Goal: Task Accomplishment & Management: Complete application form

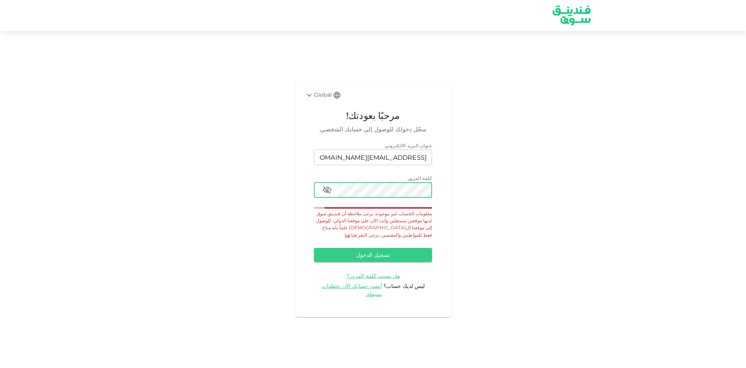
click at [330, 195] on icon "button" at bounding box center [326, 189] width 9 height 9
click at [374, 274] on span "هل نسيت كلمة المرور؟" at bounding box center [372, 275] width 53 height 7
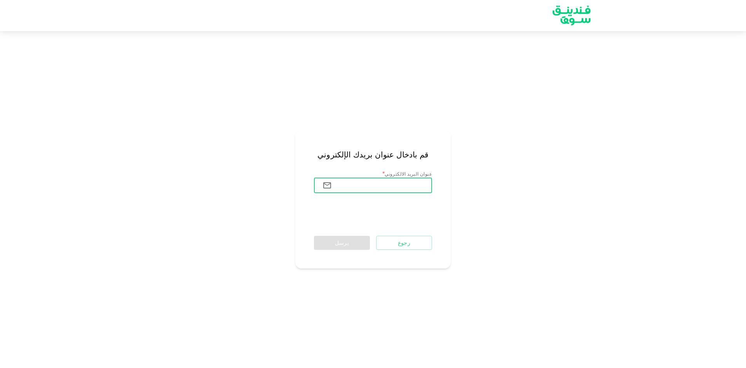
click at [404, 181] on input "عنوان البريد الالكتروني" at bounding box center [385, 185] width 94 height 16
type input "[EMAIL_ADDRESS][DOMAIN_NAME]"
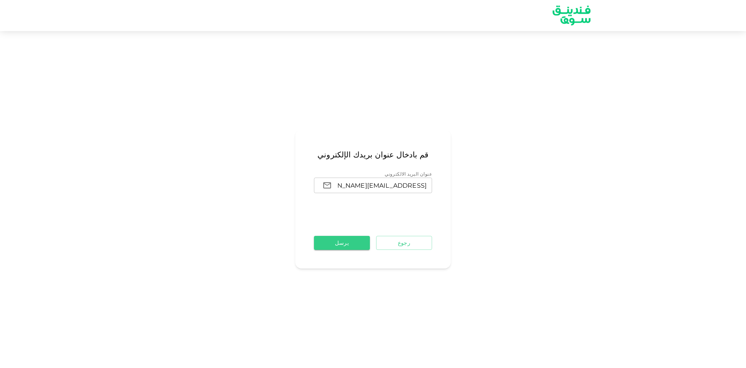
click at [348, 247] on button "يرسل" at bounding box center [342, 243] width 56 height 14
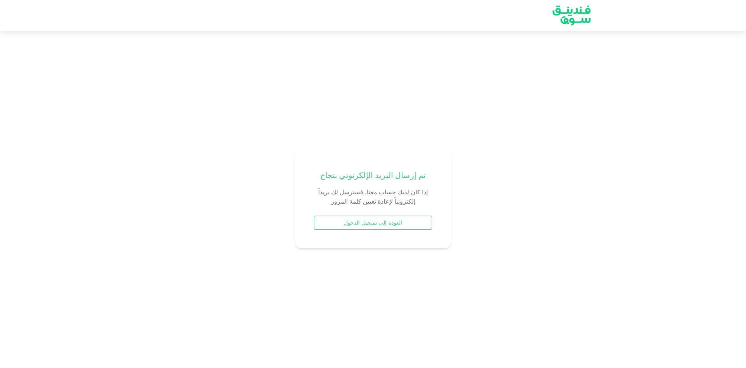
click at [394, 225] on button "العودة إلى تسجيل الدخول" at bounding box center [373, 223] width 118 height 14
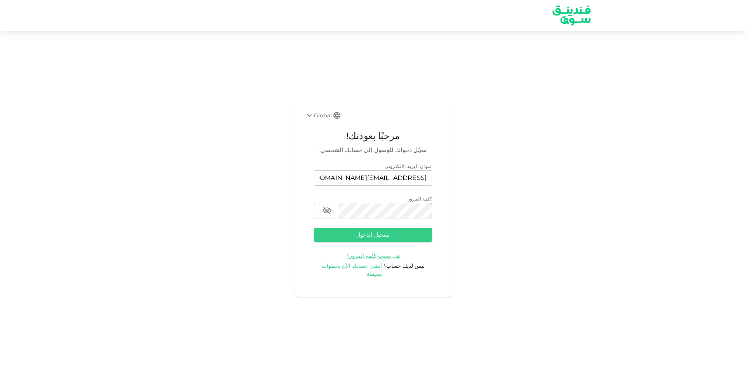
click at [377, 270] on span "أنشئ حسابك الآن بخطوات بسيطة." at bounding box center [352, 269] width 61 height 15
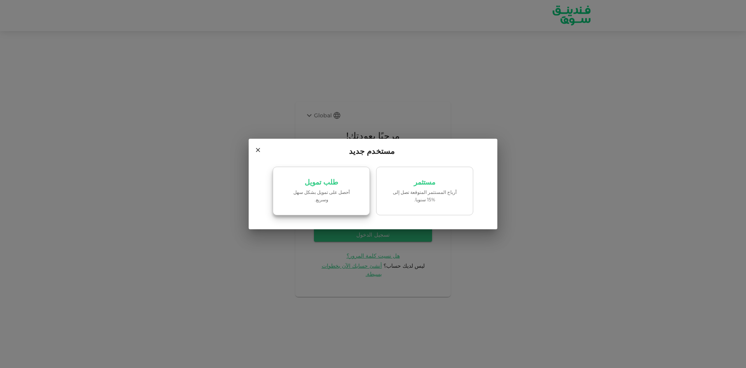
click at [331, 194] on p "‏أحصل على تمويل بشكل سهل وسريع." at bounding box center [321, 195] width 66 height 15
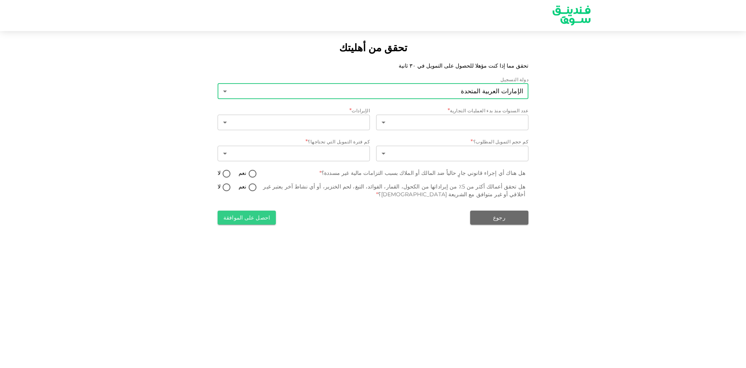
click at [499, 92] on body "تحقق من أهليتك تحقق مما إذا كنت مؤهلا للحصول على التمويل في ٣٠ ثانية دولة التسج…" at bounding box center [373, 184] width 746 height 368
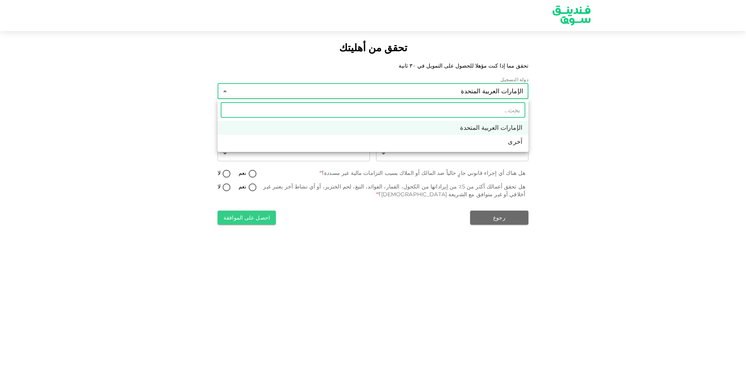
click at [517, 144] on li "آخرى" at bounding box center [372, 142] width 311 height 14
type input "3"
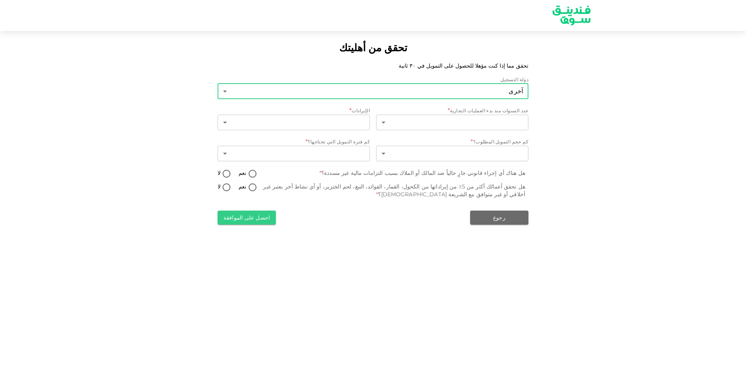
click at [505, 96] on body "تحقق من أهليتك تحقق مما إذا كنت مؤهلا للحصول على التمويل في ٣٠ ثانية دولة التسج…" at bounding box center [373, 184] width 746 height 368
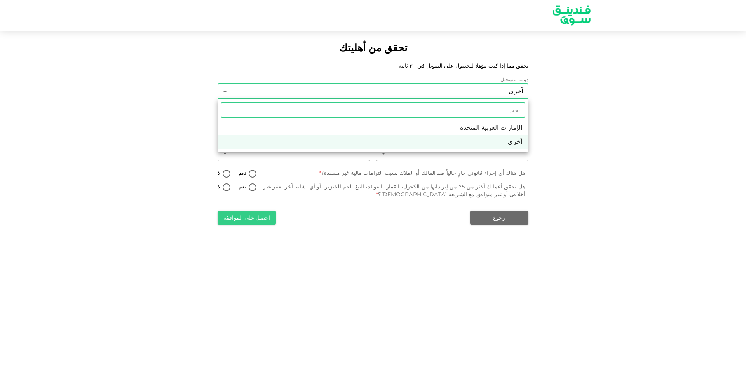
click at [506, 109] on input "text" at bounding box center [373, 110] width 304 height 16
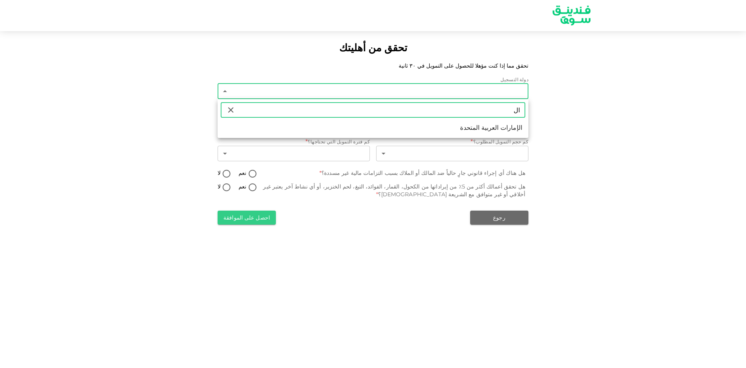
type input "ا"
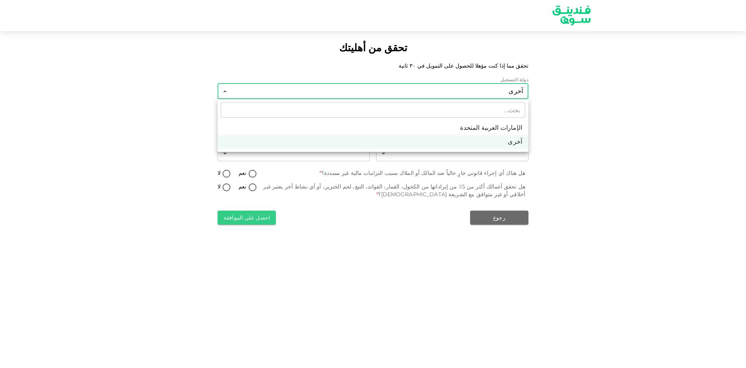
click at [650, 131] on div at bounding box center [373, 184] width 746 height 368
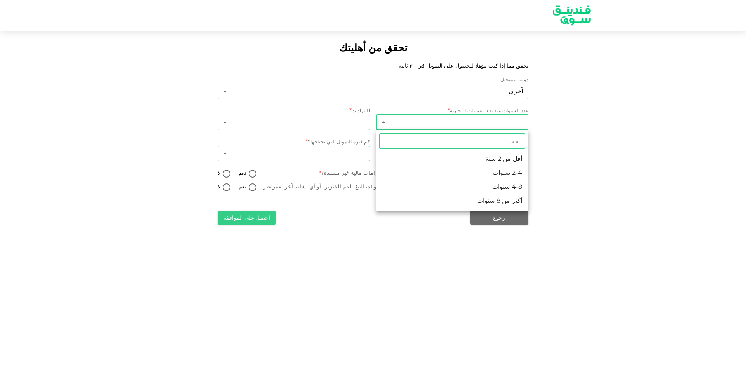
click at [486, 125] on body "تحقق من أهليتك تحقق مما إذا كنت مؤهلا للحصول على التمويل في ٣٠ ثانية دولة التسج…" at bounding box center [373, 184] width 746 height 368
click at [519, 170] on li "2-4 سنوات" at bounding box center [452, 173] width 152 height 14
type input "2"
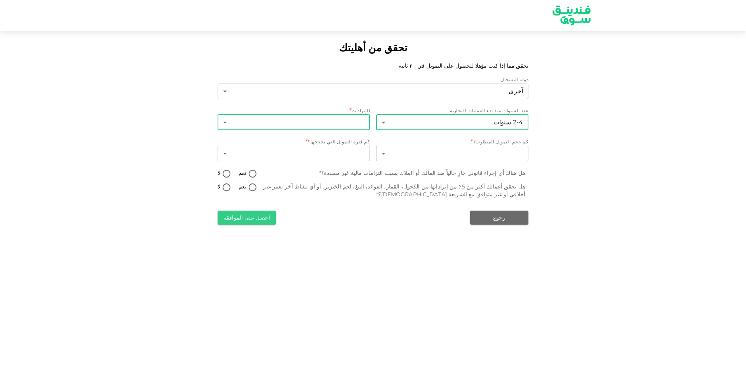
click at [359, 122] on body "تحقق من أهليتك تحقق مما إذا كنت مؤهلا للحصول على التمويل في ٣٠ ثانية دولة التسج…" at bounding box center [373, 184] width 746 height 368
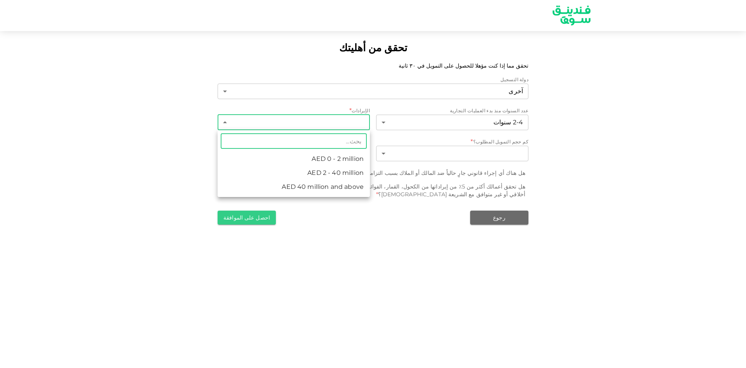
click at [345, 173] on li "AED 2 - 40 million" at bounding box center [293, 173] width 152 height 14
type input "2"
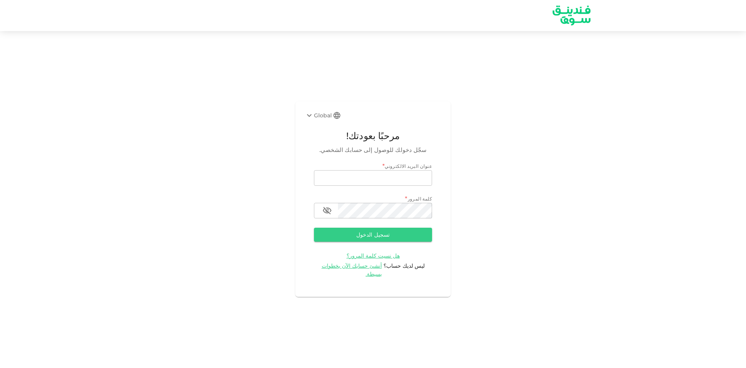
type input "[EMAIL_ADDRESS][DOMAIN_NAME]"
